Goal: Navigation & Orientation: Find specific page/section

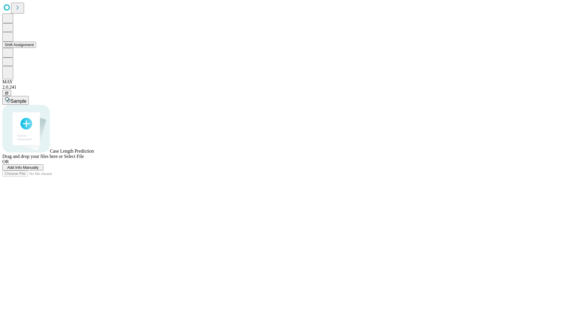
click at [36, 48] on button "Shift Assignment" at bounding box center [19, 45] width 34 height 6
